Goal: Information Seeking & Learning: Learn about a topic

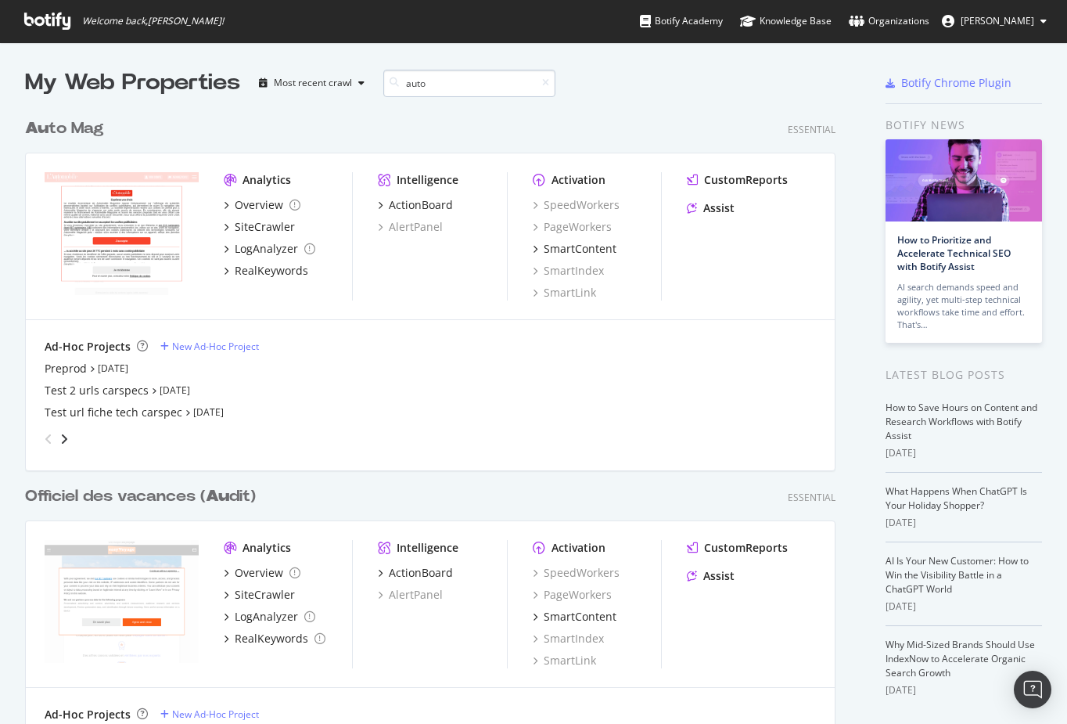
scroll to position [642, 823]
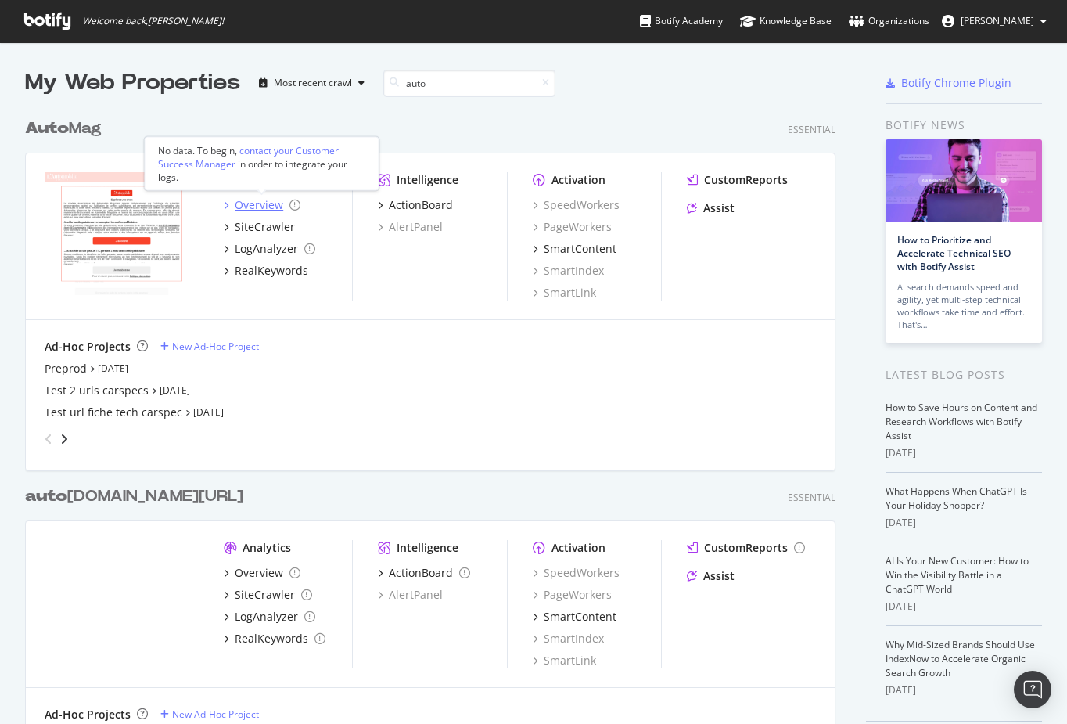
type input "auto"
click at [254, 205] on div "Overview" at bounding box center [259, 205] width 49 height 16
click at [70, 369] on div "Preprod" at bounding box center [66, 369] width 42 height 16
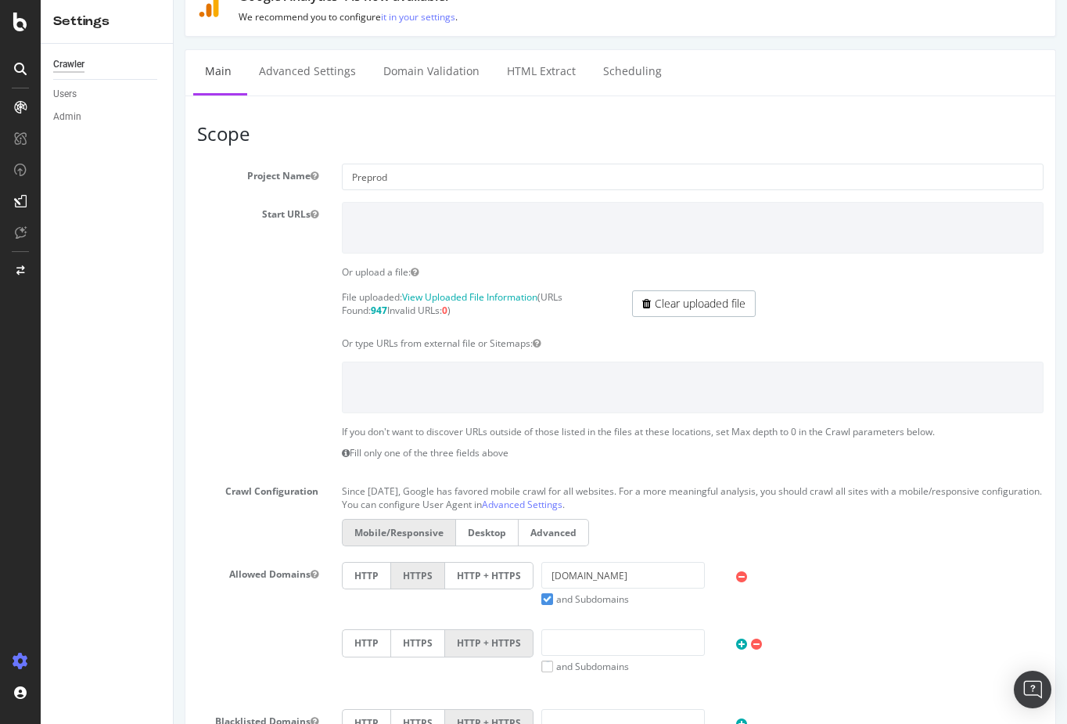
scroll to position [80, 0]
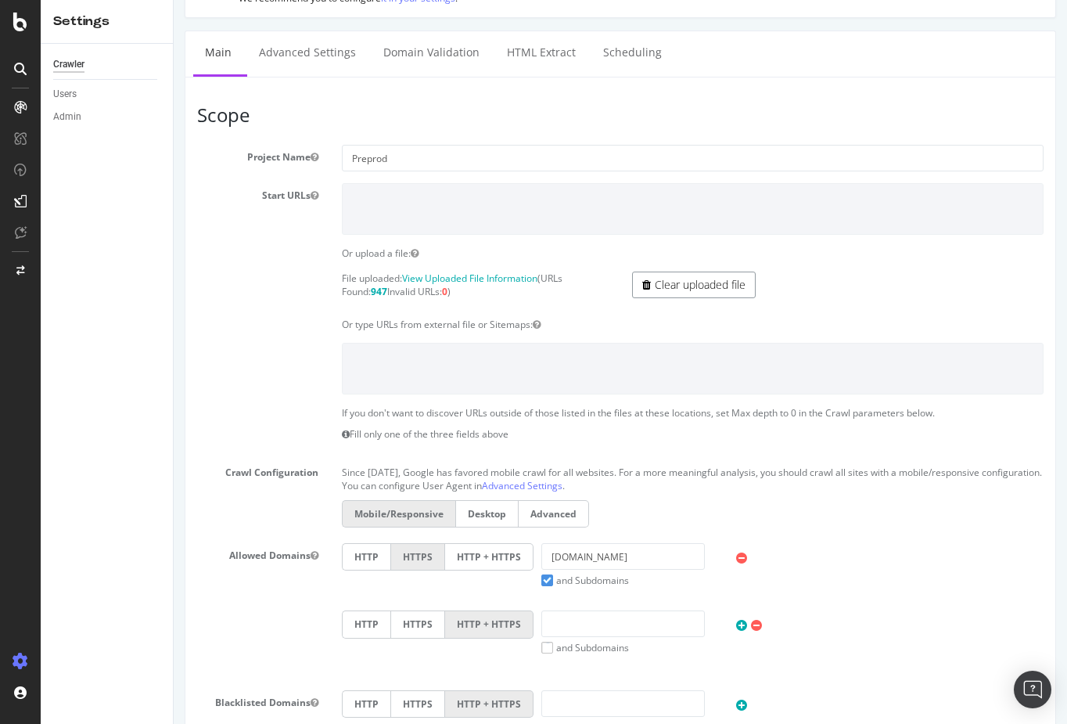
click at [691, 286] on link "Clear uploaded file" at bounding box center [694, 285] width 124 height 27
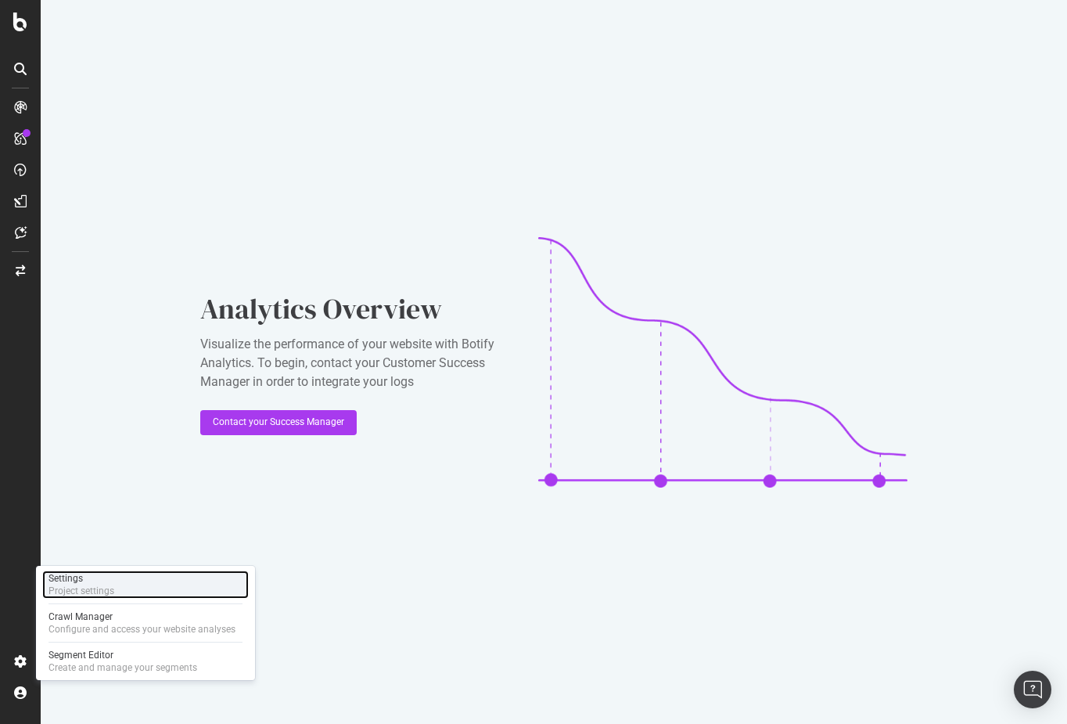
click at [73, 580] on div "Settings" at bounding box center [82, 578] width 66 height 13
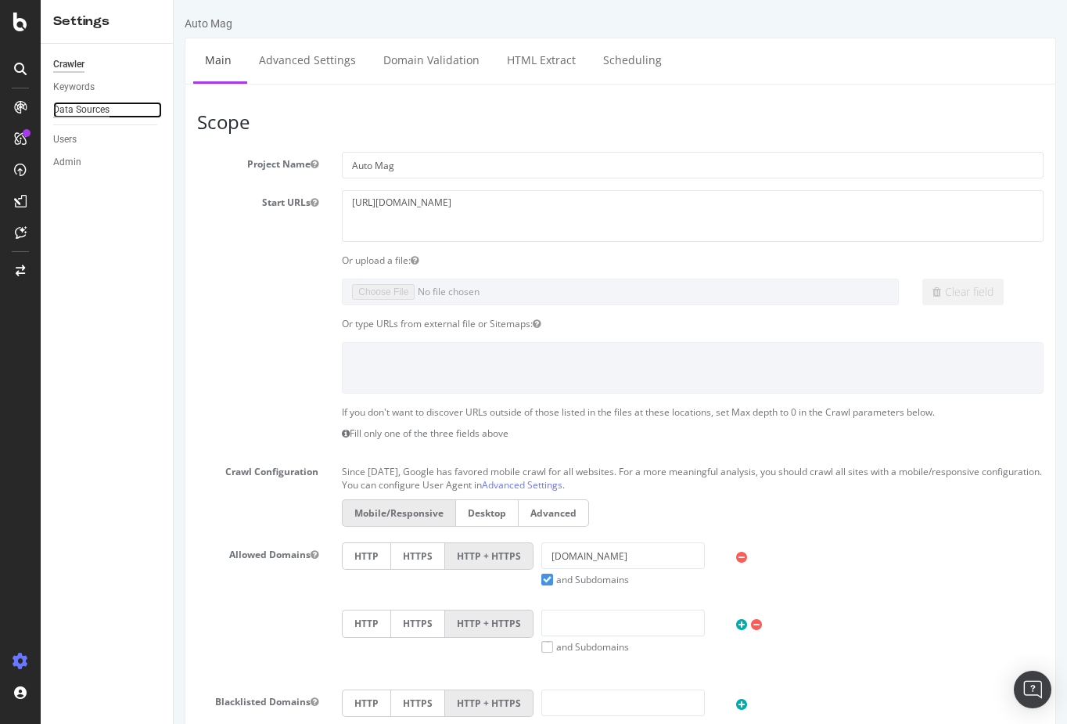
click at [96, 110] on div "Data Sources" at bounding box center [81, 110] width 56 height 16
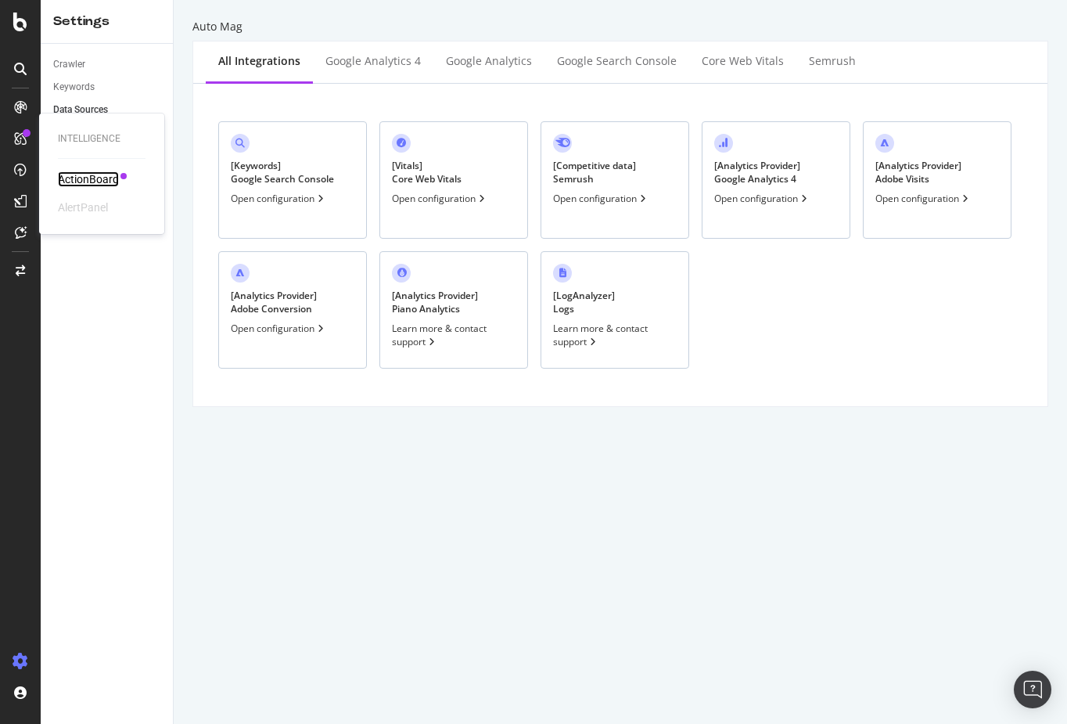
click at [83, 176] on div "ActionBoard" at bounding box center [88, 179] width 61 height 16
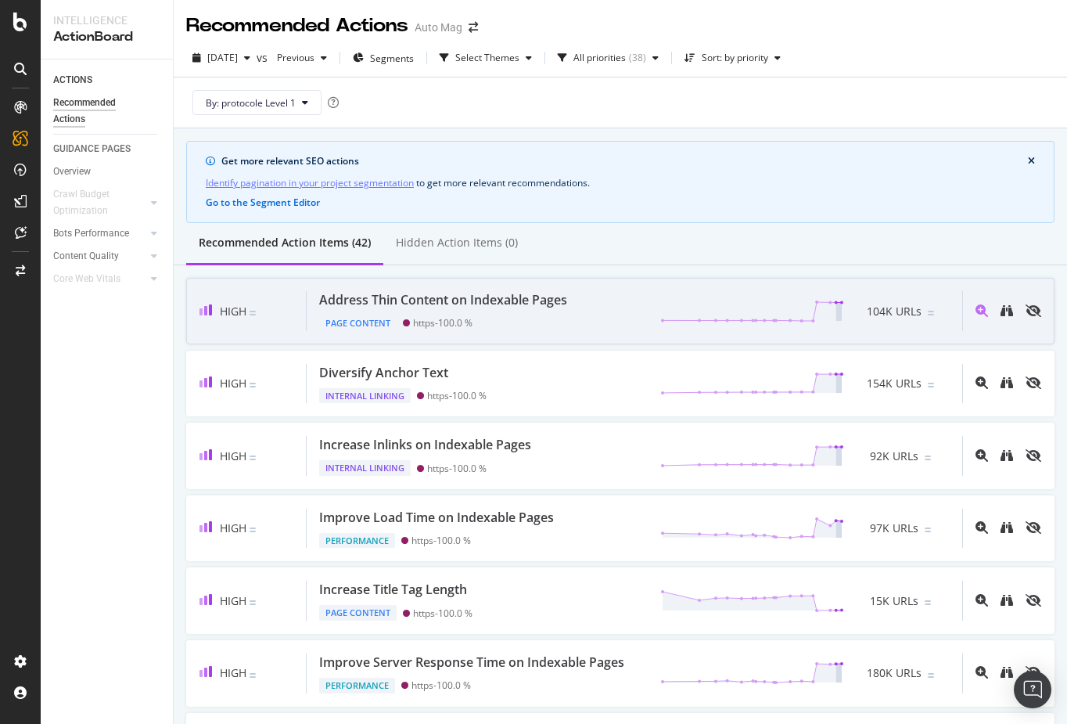
click at [473, 300] on div "Address Thin Content on Indexable Pages" at bounding box center [443, 300] width 248 height 18
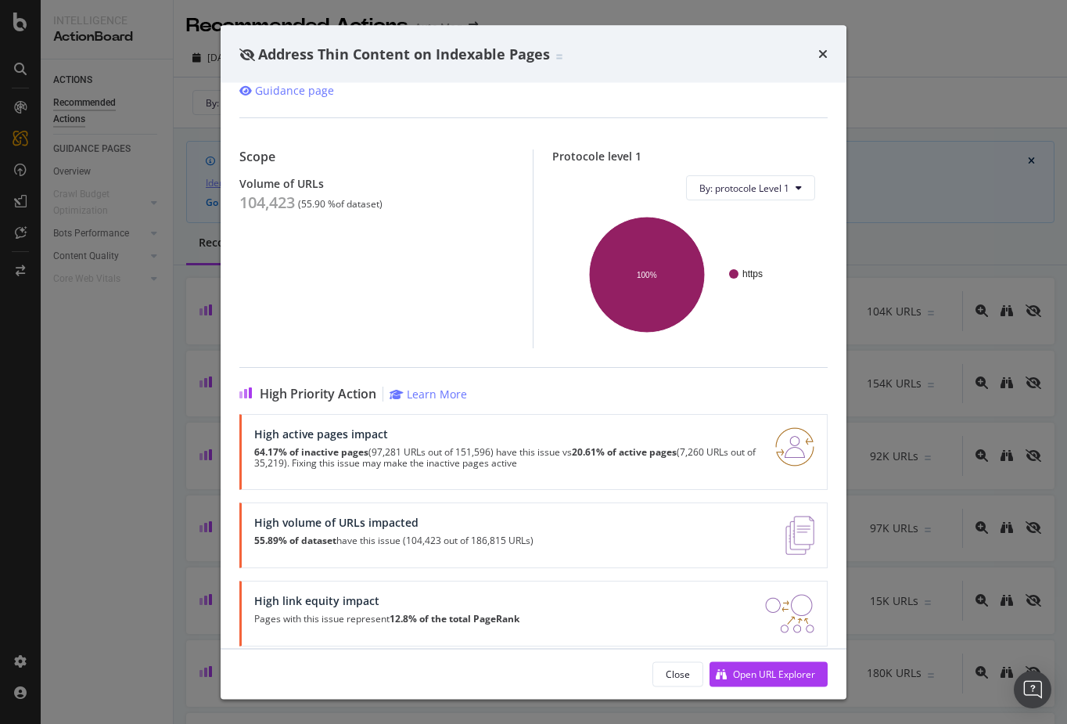
scroll to position [123, 0]
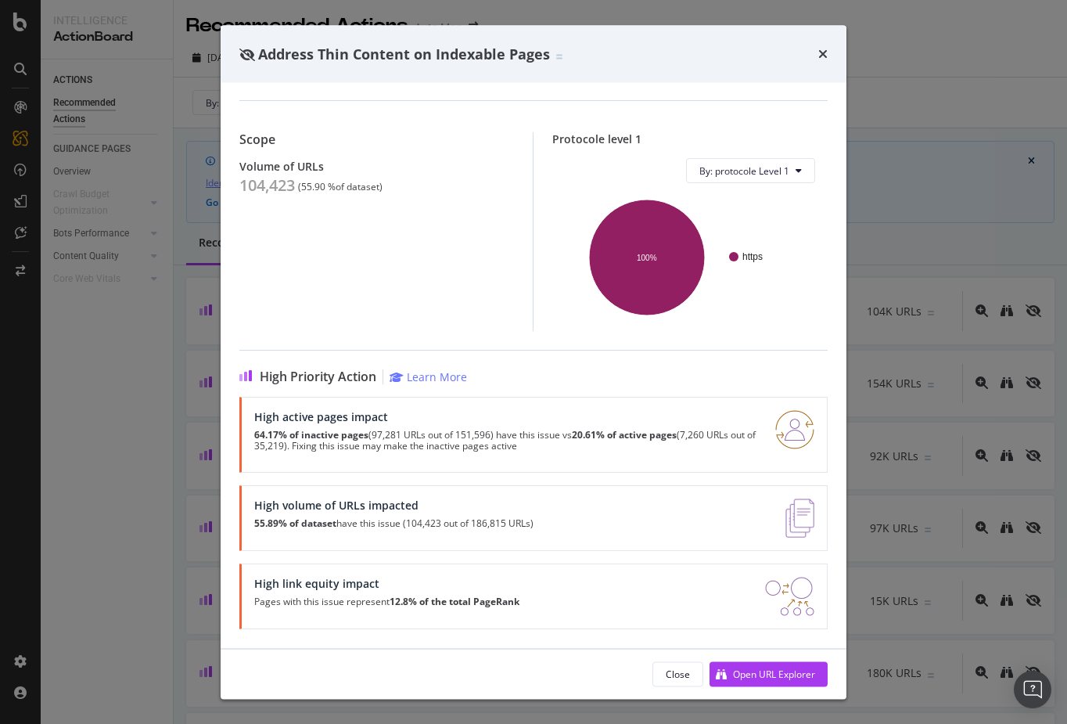
click at [818, 49] on div "Address Thin Content on Indexable Pages" at bounding box center [533, 54] width 588 height 20
click at [822, 50] on icon "times" at bounding box center [822, 54] width 9 height 13
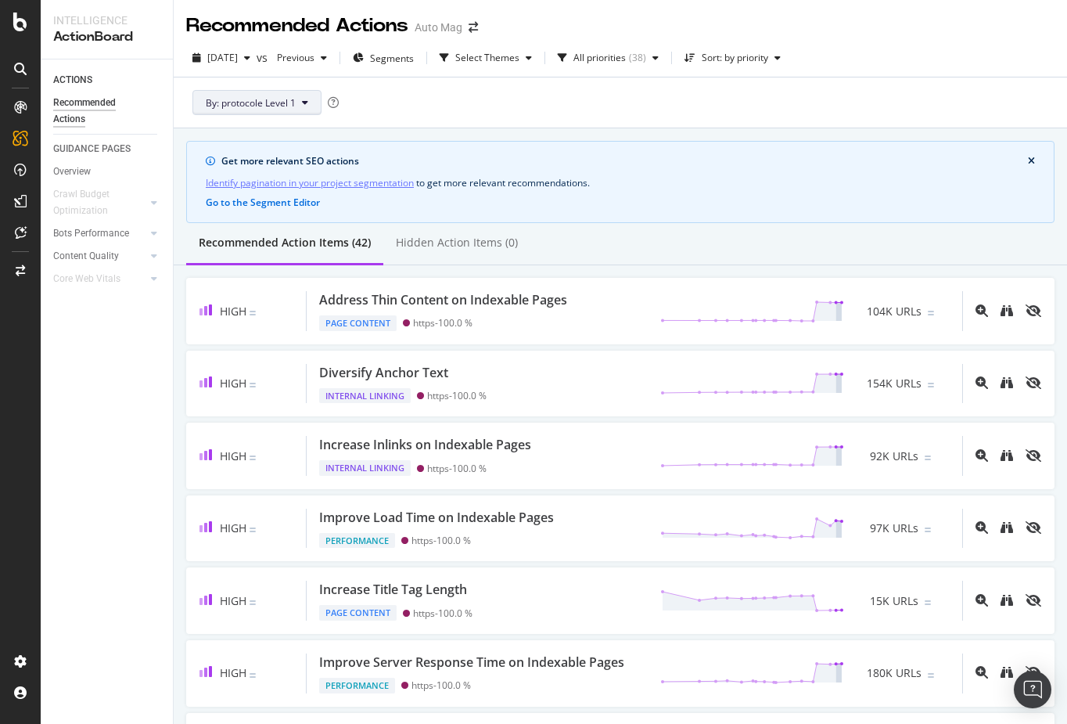
click at [305, 99] on icon at bounding box center [305, 102] width 6 height 9
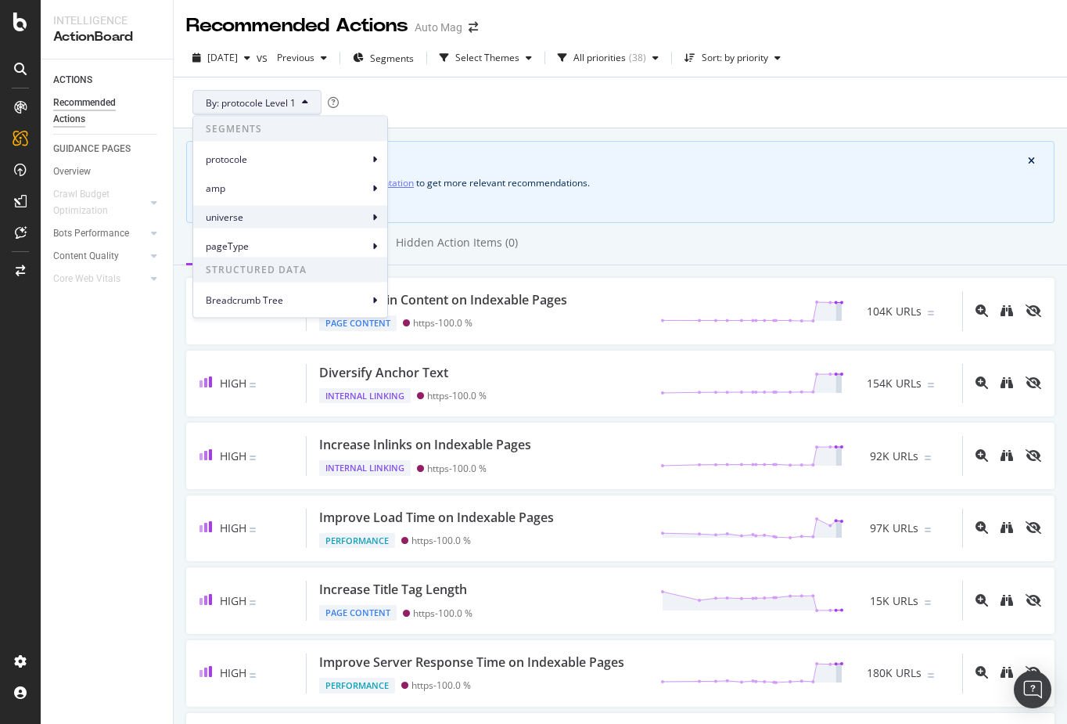
click at [275, 221] on span "universe" at bounding box center [287, 217] width 163 height 14
click at [432, 223] on span "universe Level 1" at bounding box center [442, 224] width 70 height 14
